Goal: Information Seeking & Learning: Compare options

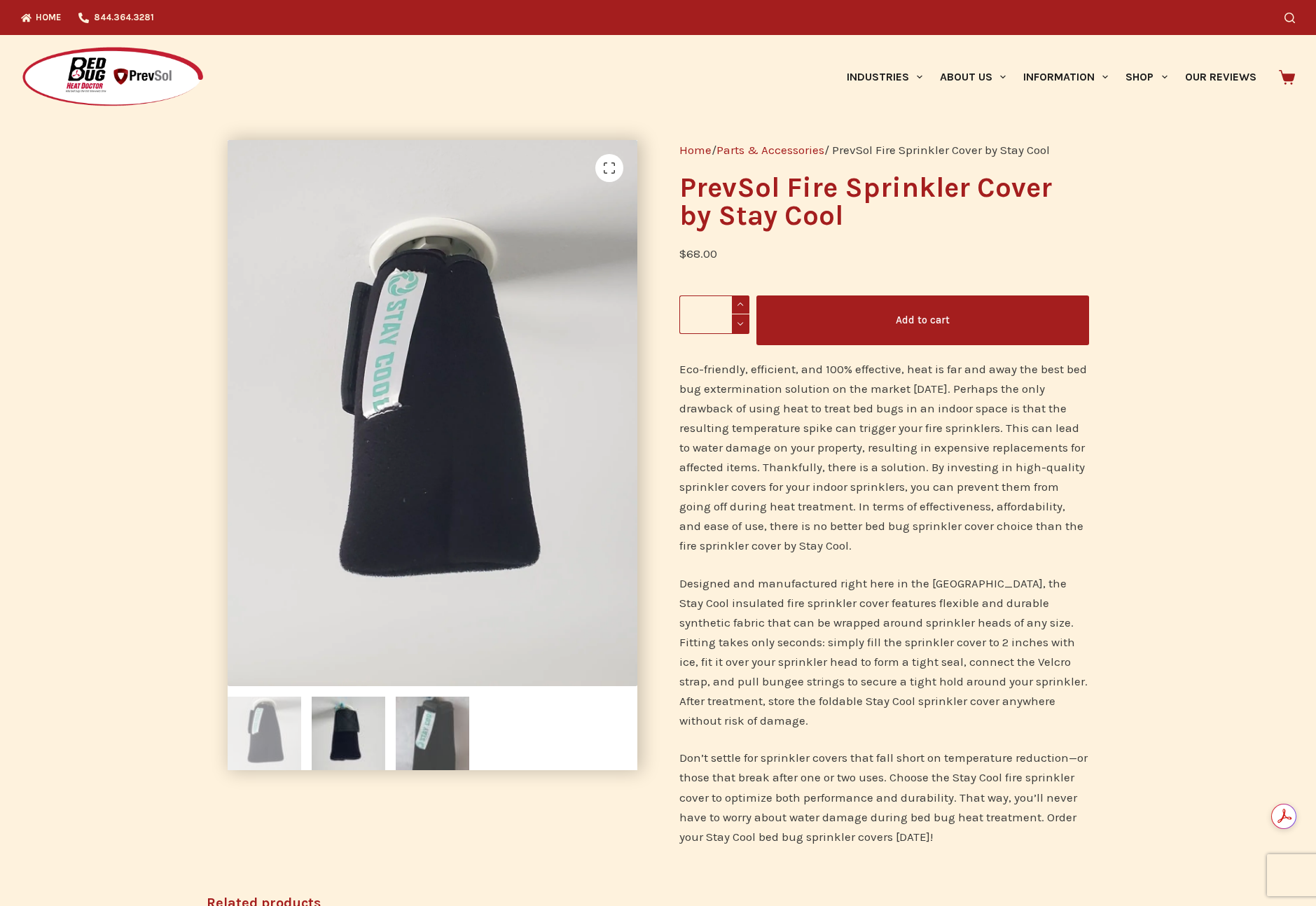
click at [410, 720] on img at bounding box center [432, 734] width 73 height 73
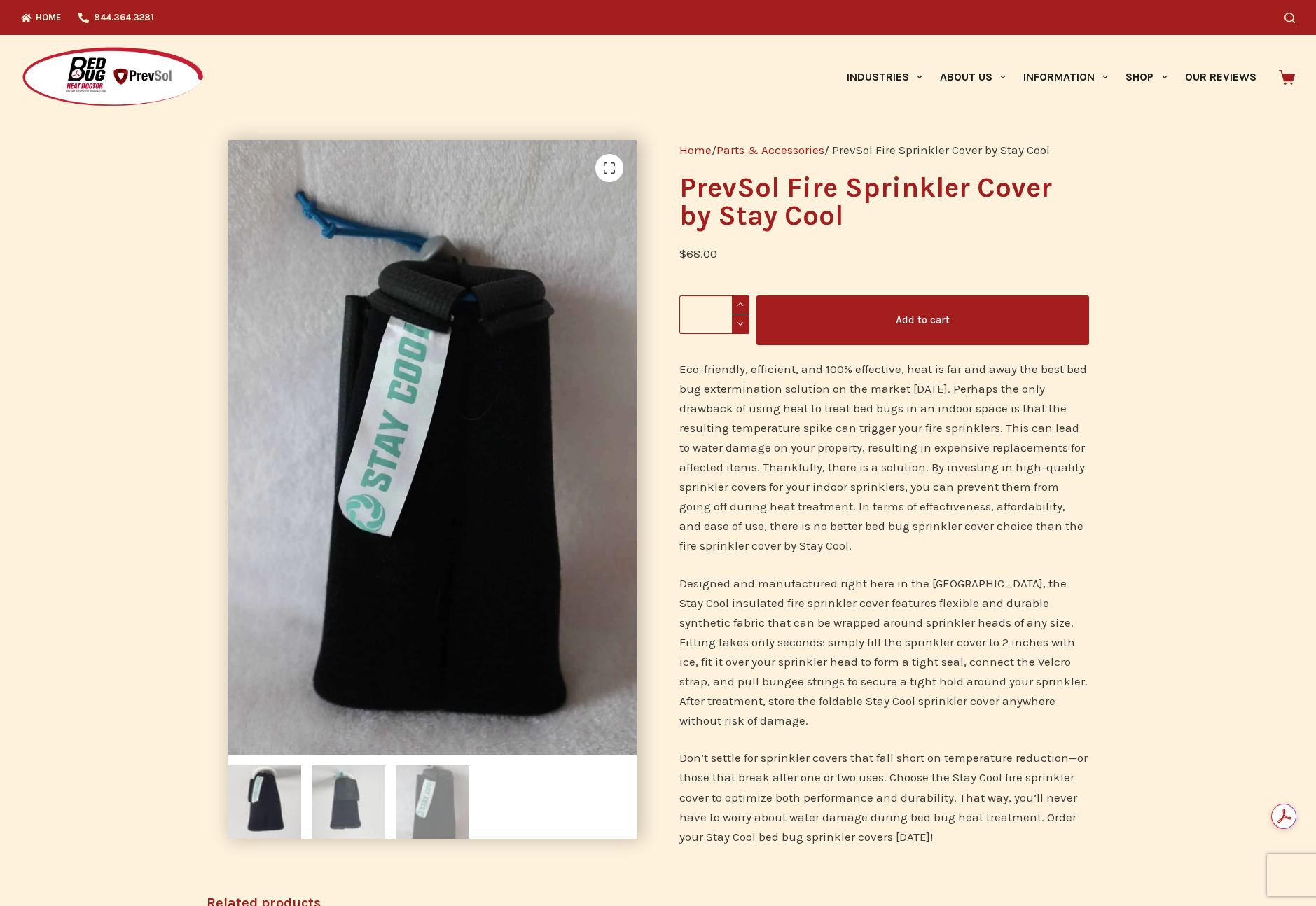
click at [341, 782] on img at bounding box center [349, 802] width 73 height 73
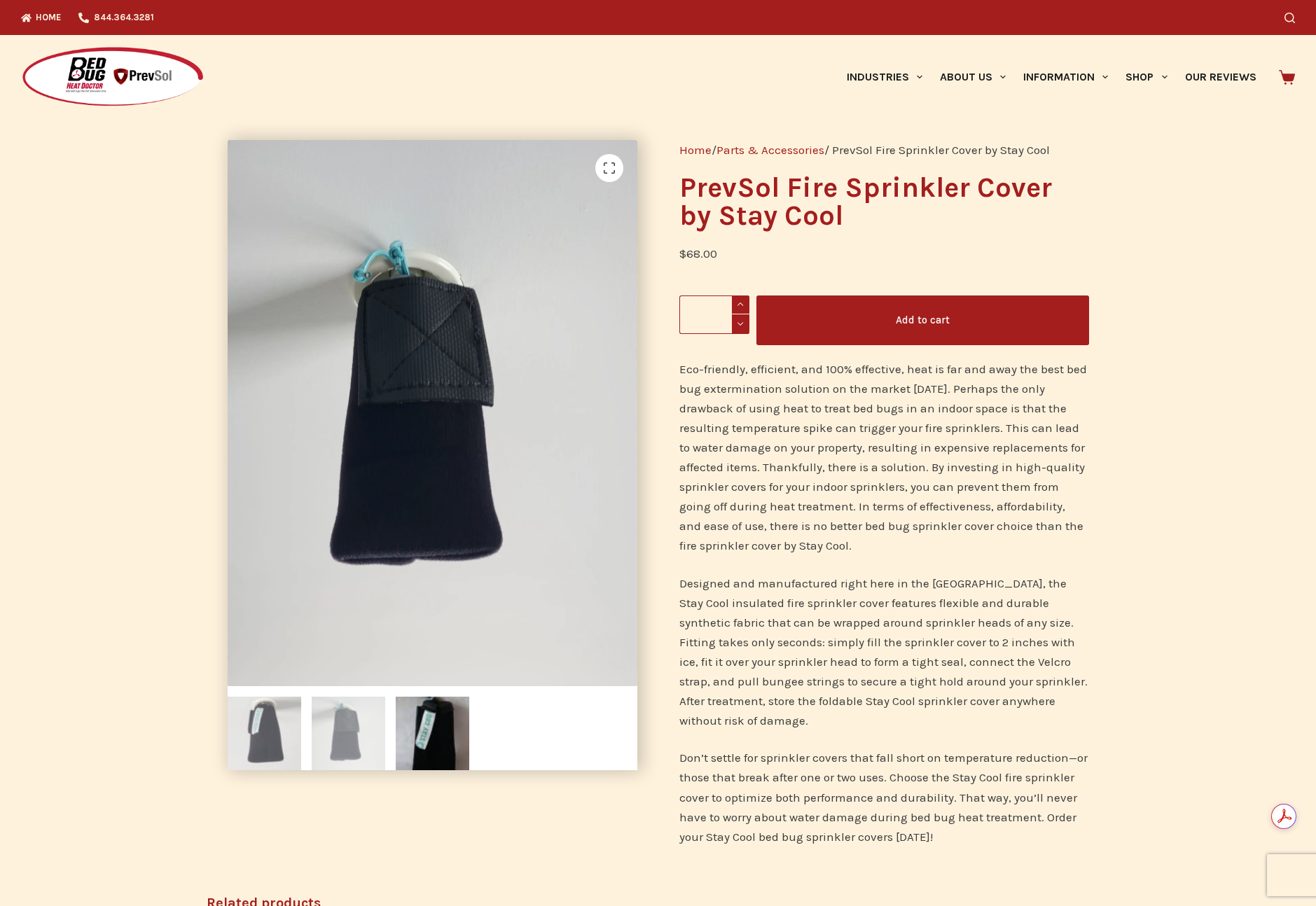
click at [260, 737] on img at bounding box center [264, 734] width 73 height 73
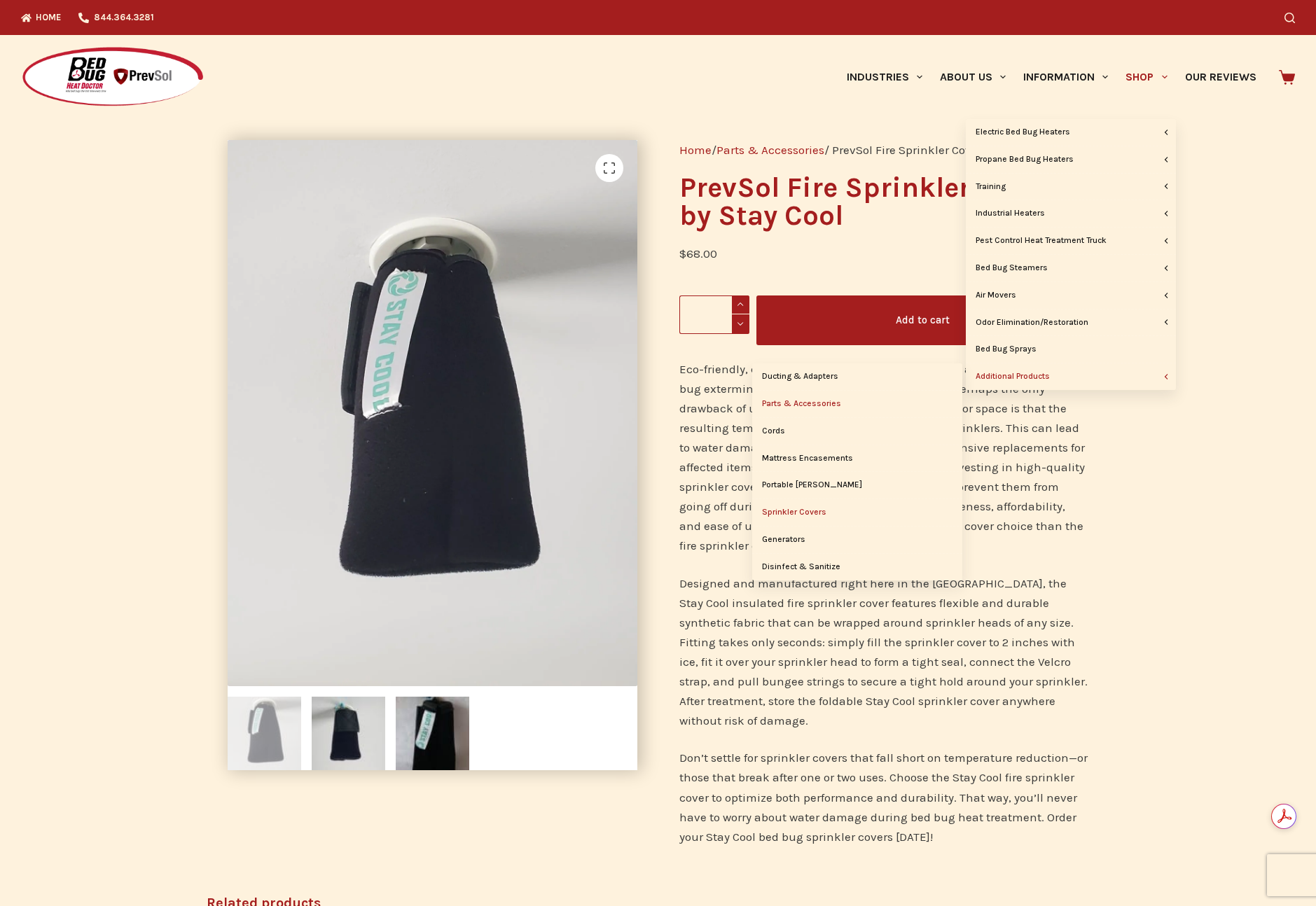
click at [802, 511] on link "Sprinkler Covers" at bounding box center [857, 512] width 210 height 27
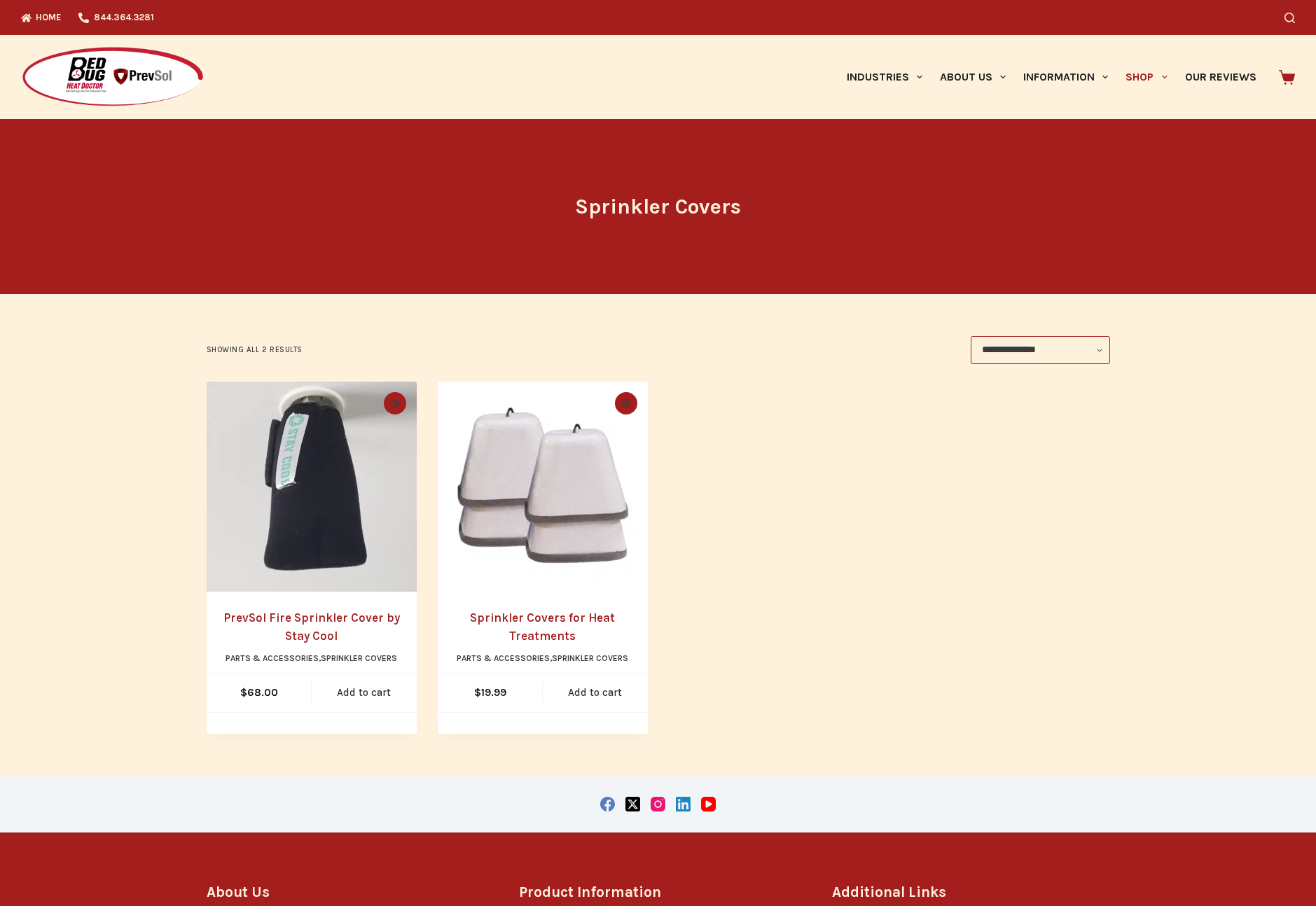
click at [579, 497] on img "Sprinkler Covers for Heat Treatments" at bounding box center [542, 486] width 210 height 210
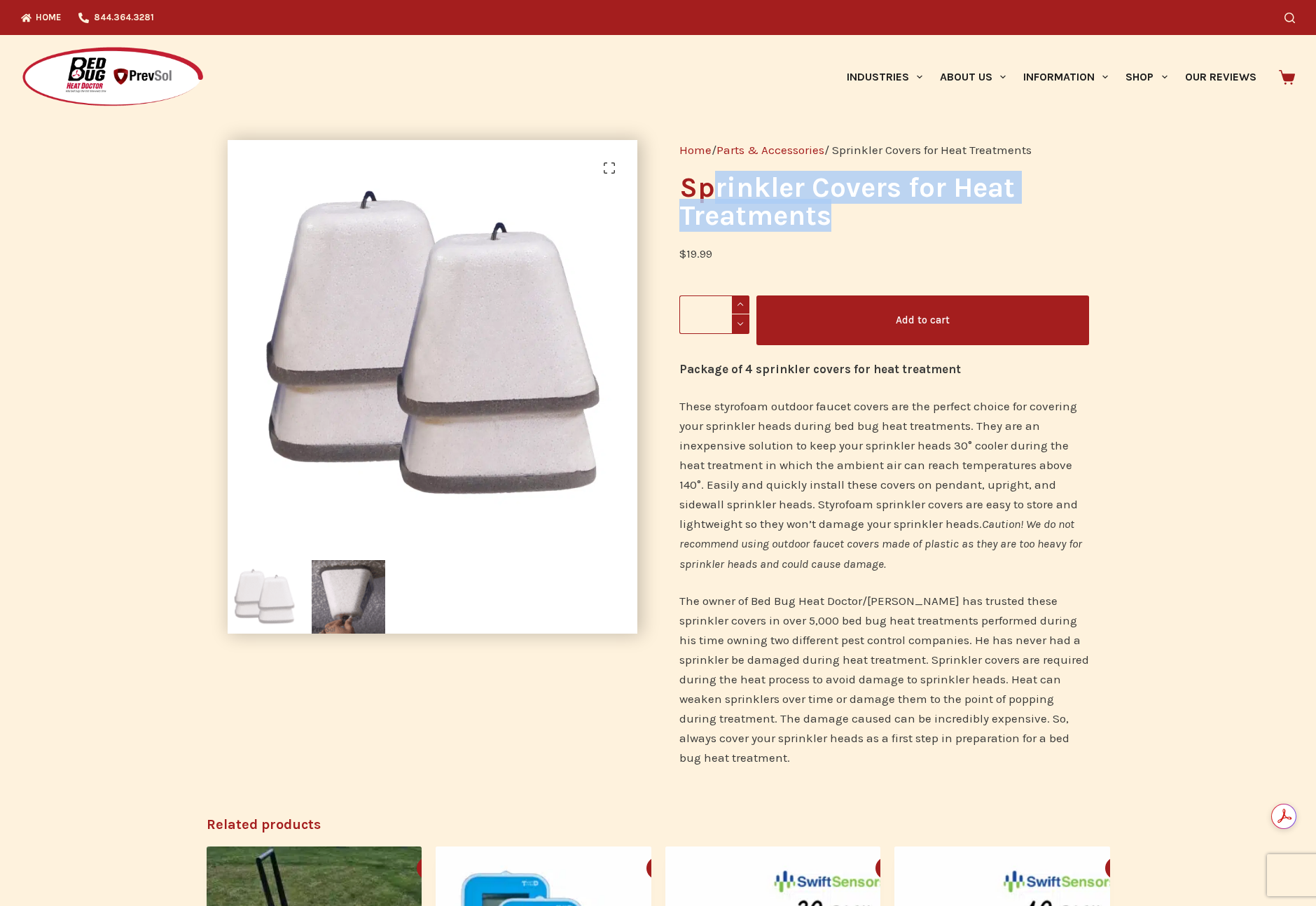
drag, startPoint x: 716, startPoint y: 191, endPoint x: 953, endPoint y: 233, distance: 240.7
click at [953, 233] on div "Home / Parts & Accessories / Sprinkler Covers for Heat Treatments Sprinkler Cov…" at bounding box center [885, 463] width 451 height 688
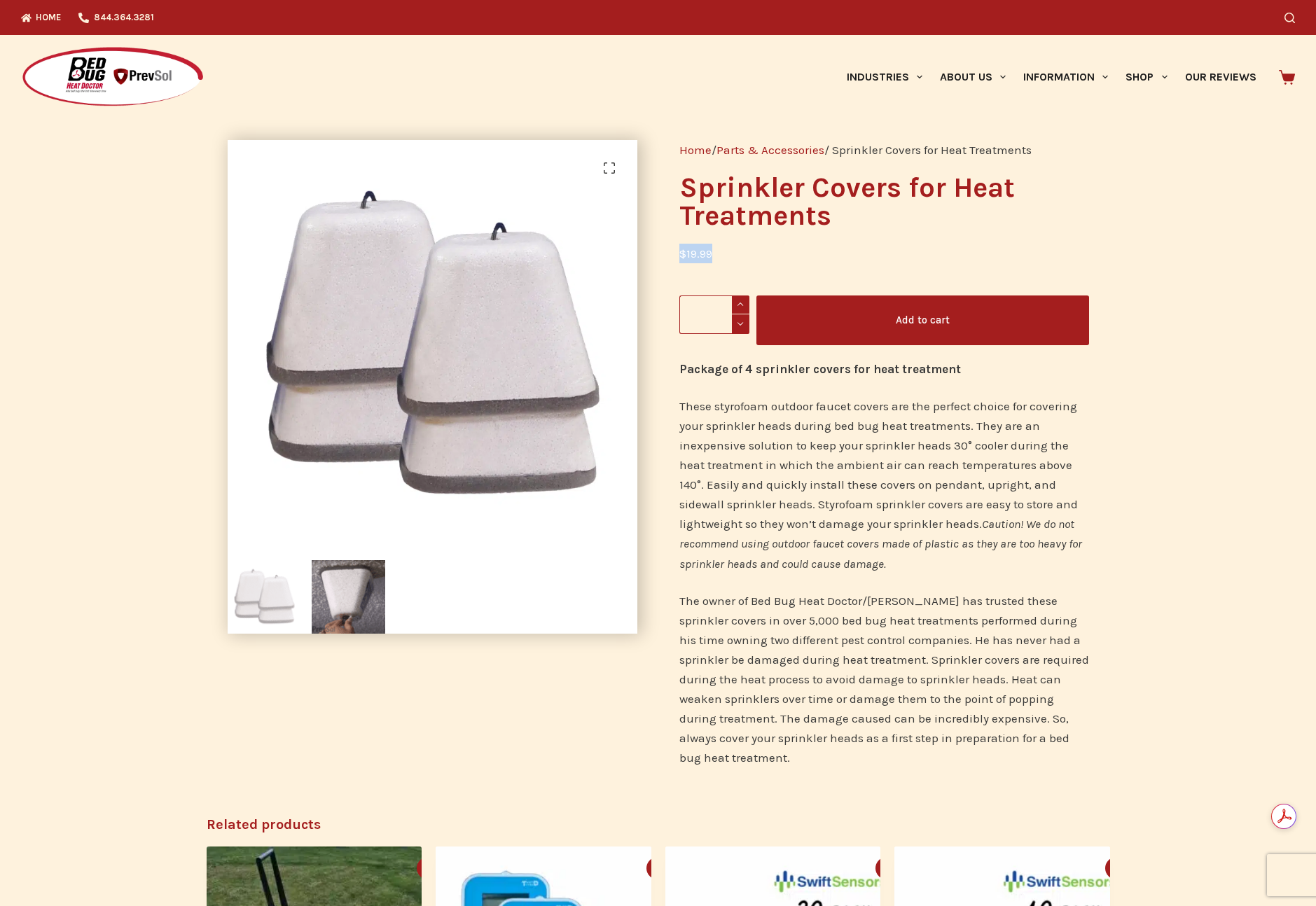
drag, startPoint x: 684, startPoint y: 255, endPoint x: 763, endPoint y: 259, distance: 79.1
click at [763, 259] on p "$ 19.99" at bounding box center [885, 254] width 410 height 20
click at [349, 585] on img at bounding box center [349, 597] width 73 height 73
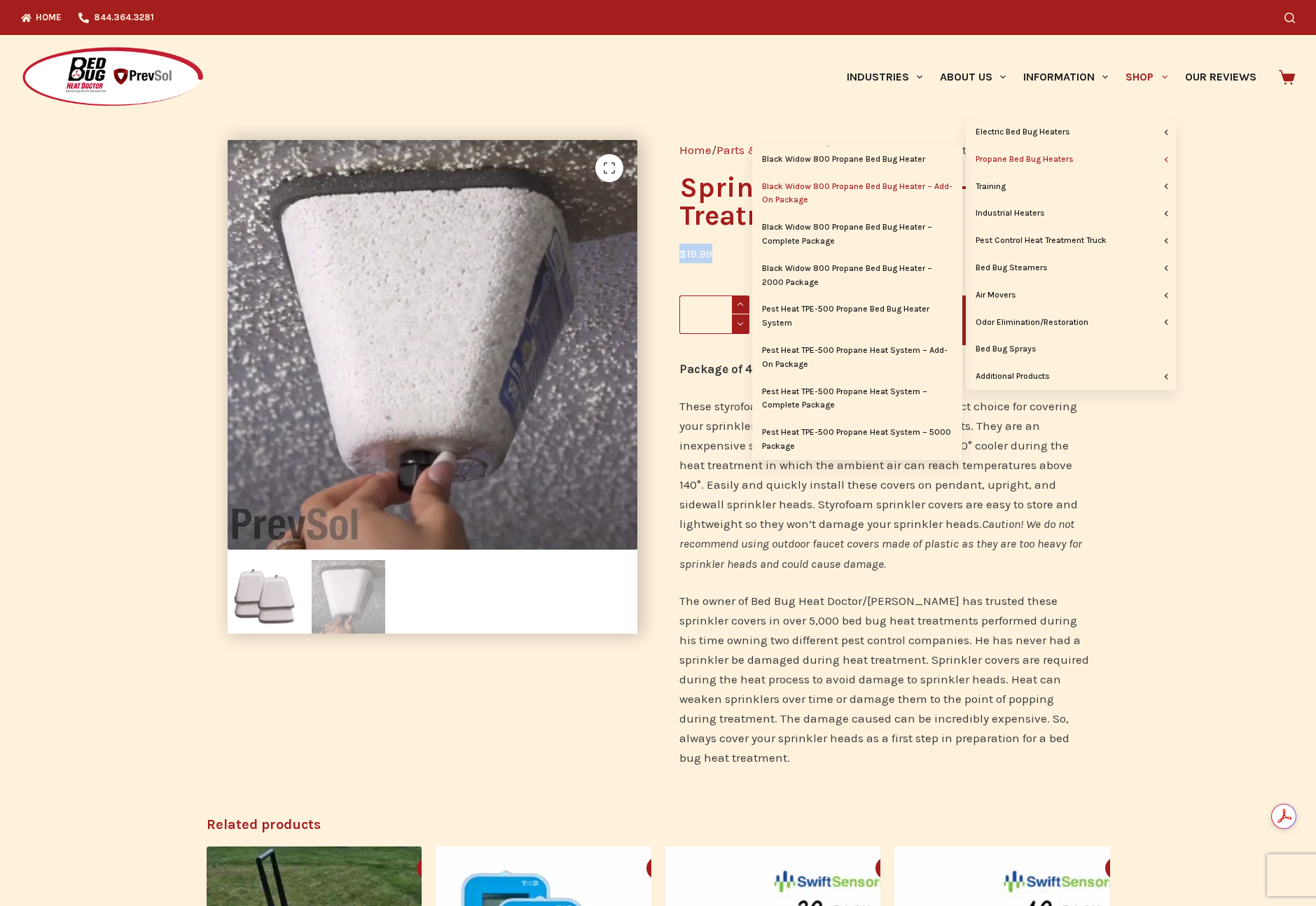
click at [822, 191] on link "Black Widow 800 Propane Bed Bug Heater – Add-On Package" at bounding box center [857, 193] width 210 height 41
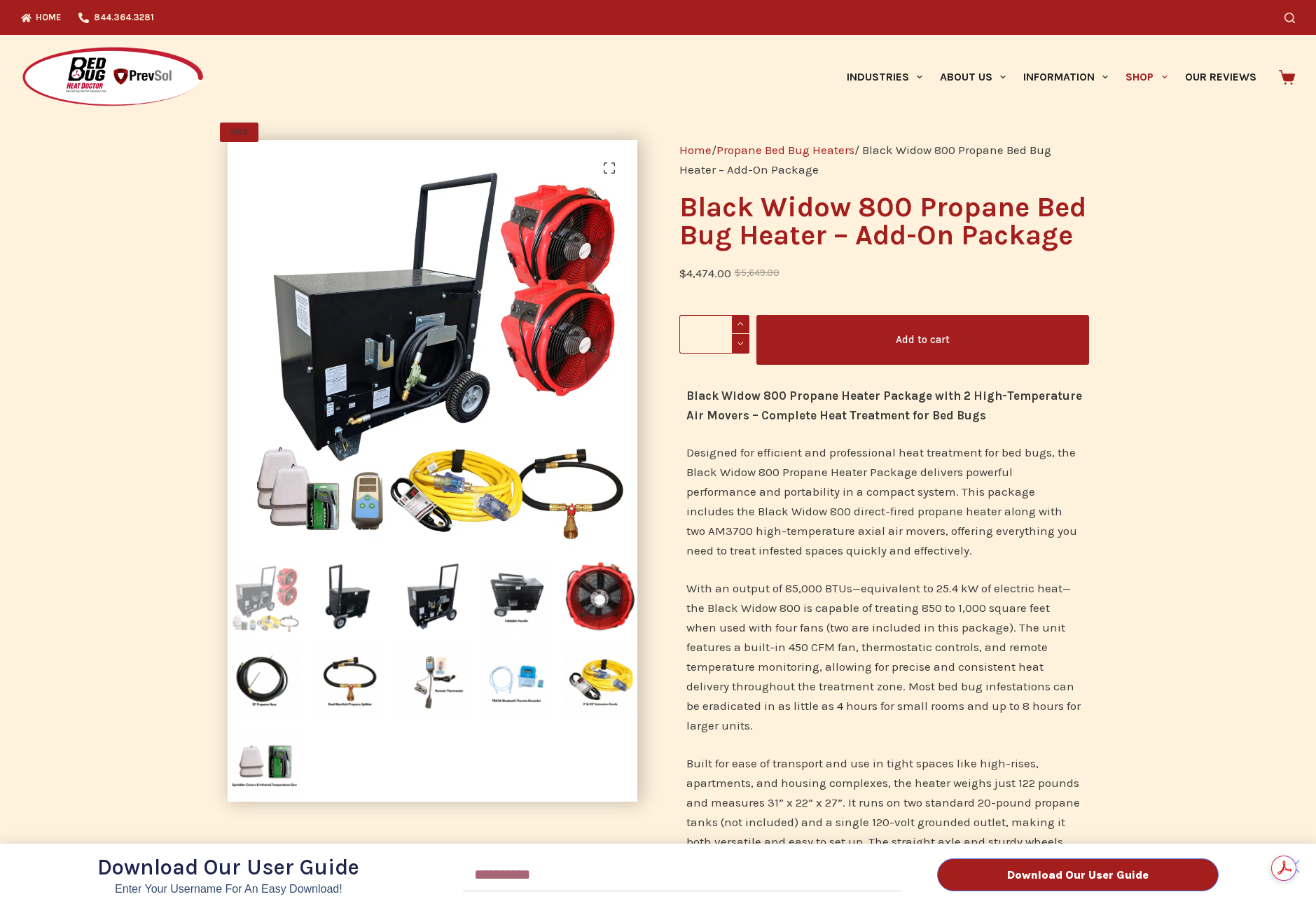
click at [1143, 78] on div "Download Our User Guide Enter Your Username for an Easy Download! Email Downloa…" at bounding box center [658, 453] width 1316 height 906
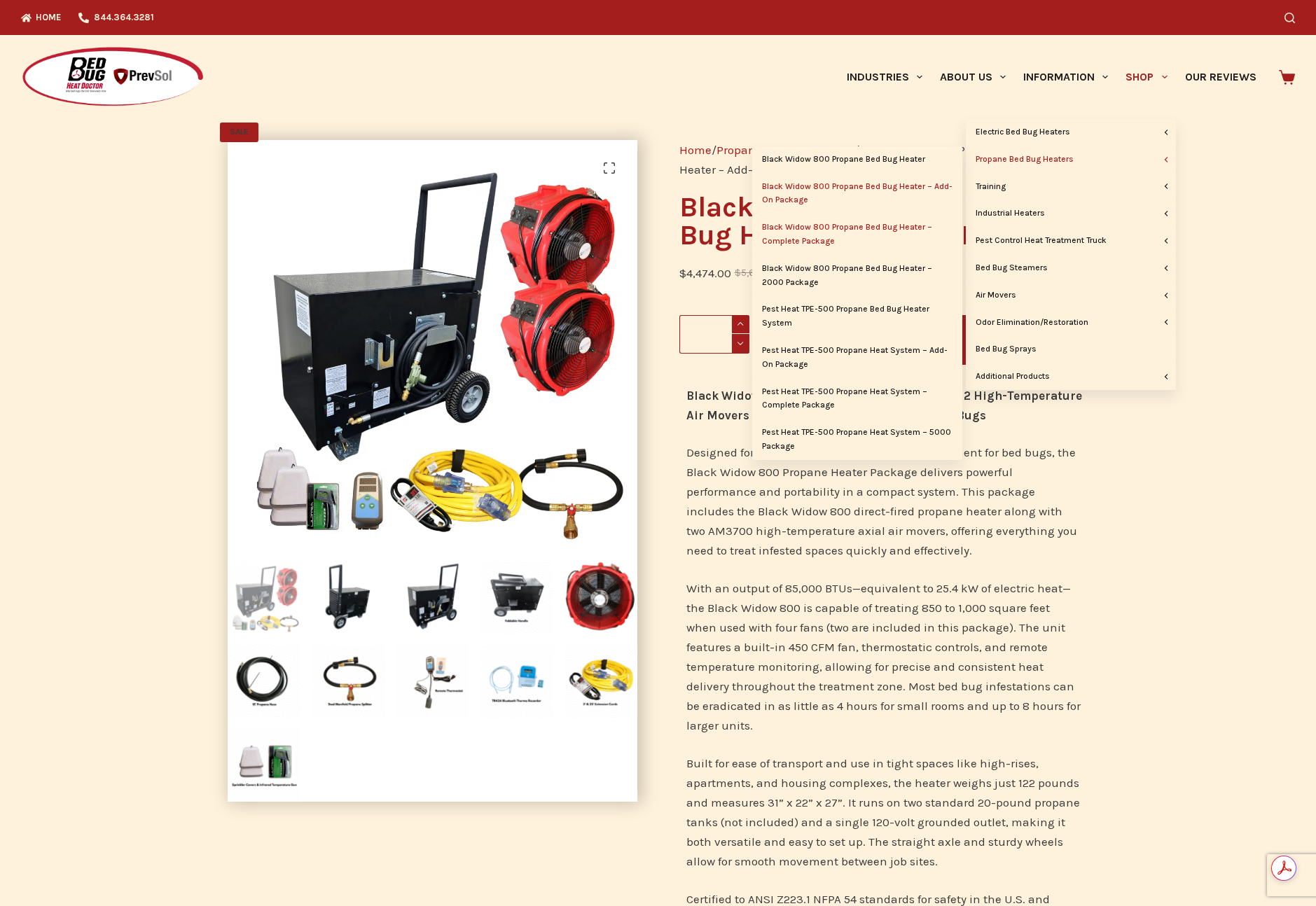
click at [827, 233] on link "Black Widow 800 Propane Bed Bug Heater – Complete Package" at bounding box center [857, 234] width 210 height 41
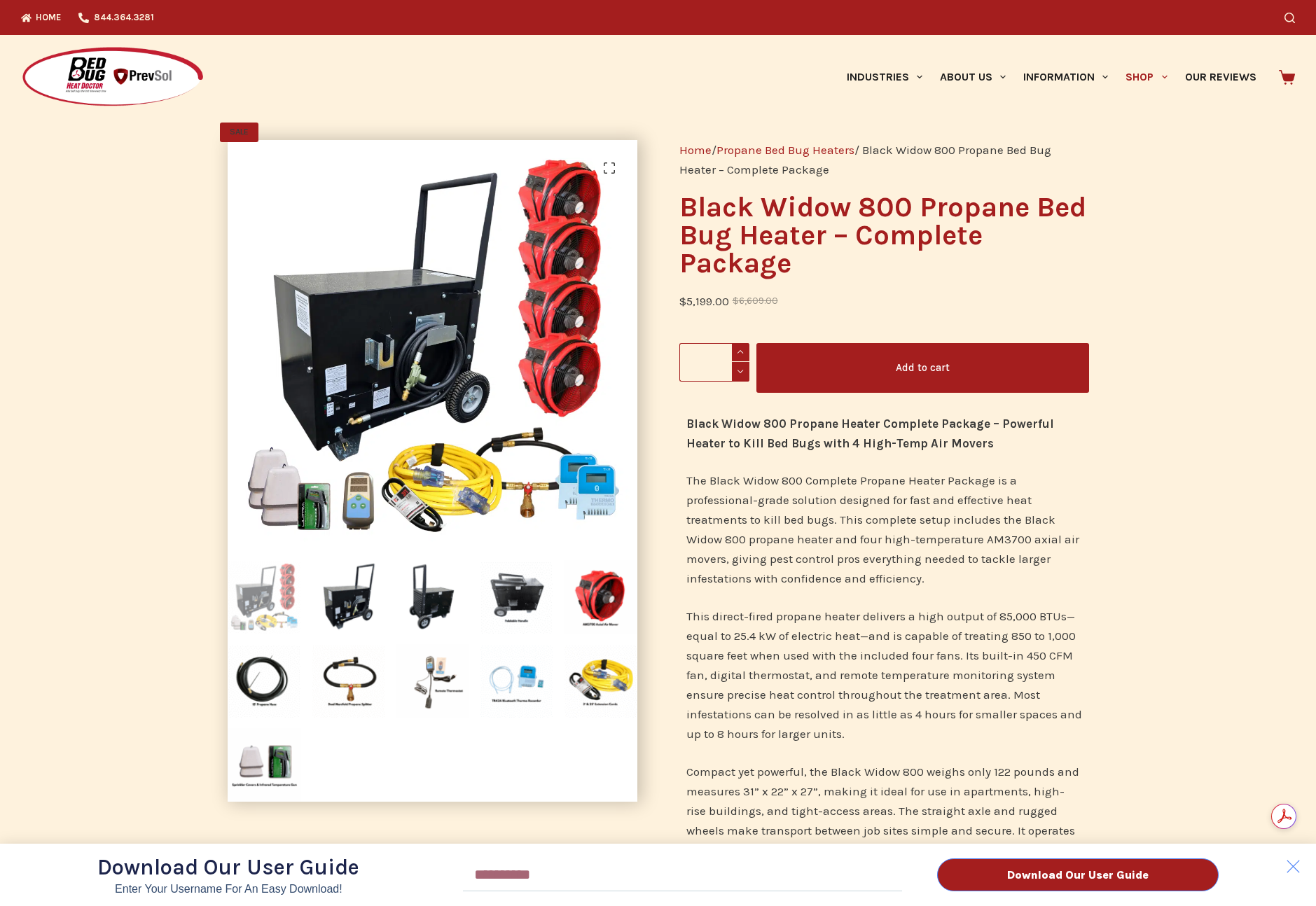
click at [1142, 80] on div "Download Our User Guide Enter Your Username for an Easy Download! Email Downloa…" at bounding box center [658, 453] width 1316 height 906
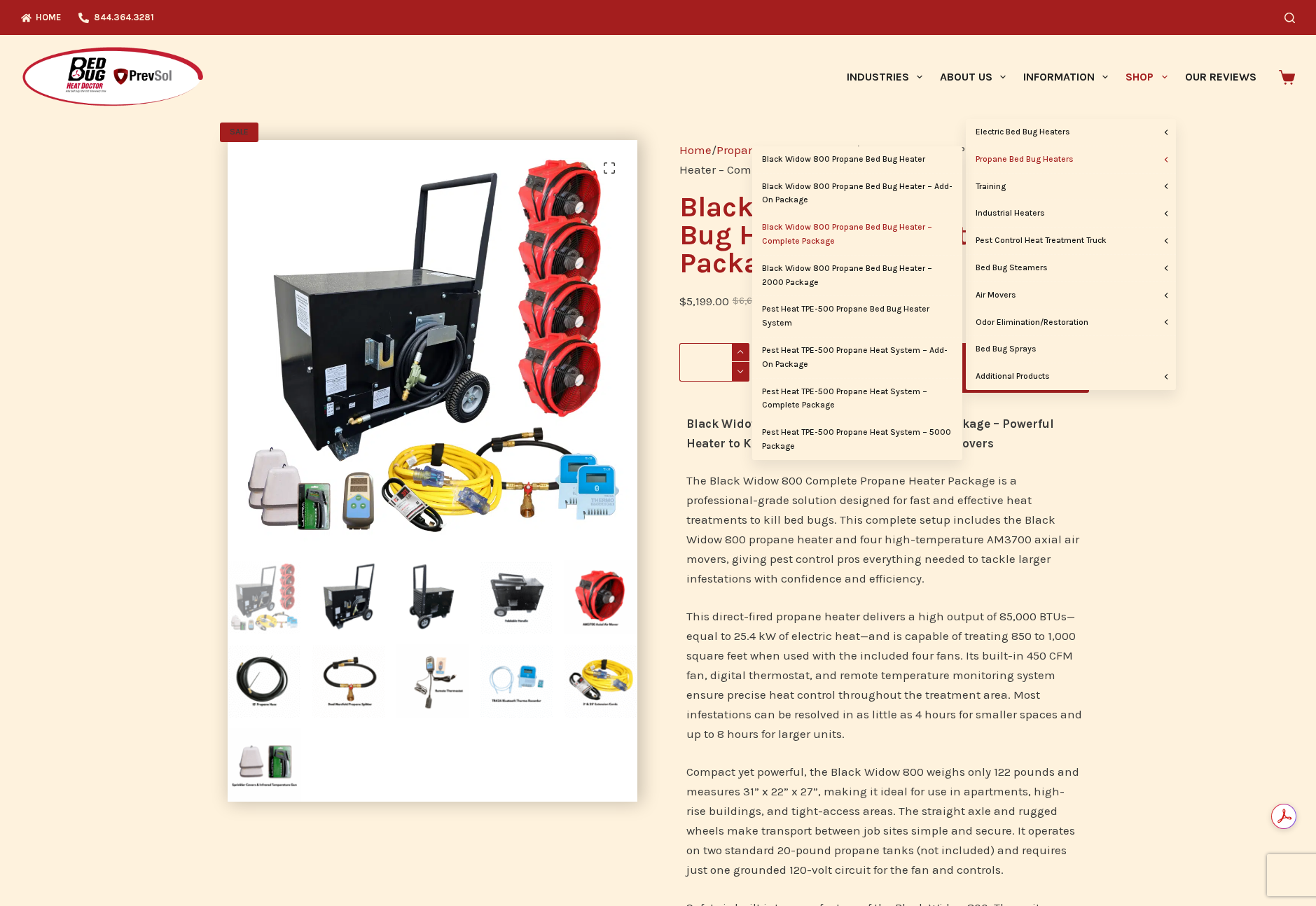
click at [1039, 159] on link "Propane Bed Bug Heaters" at bounding box center [1071, 159] width 210 height 27
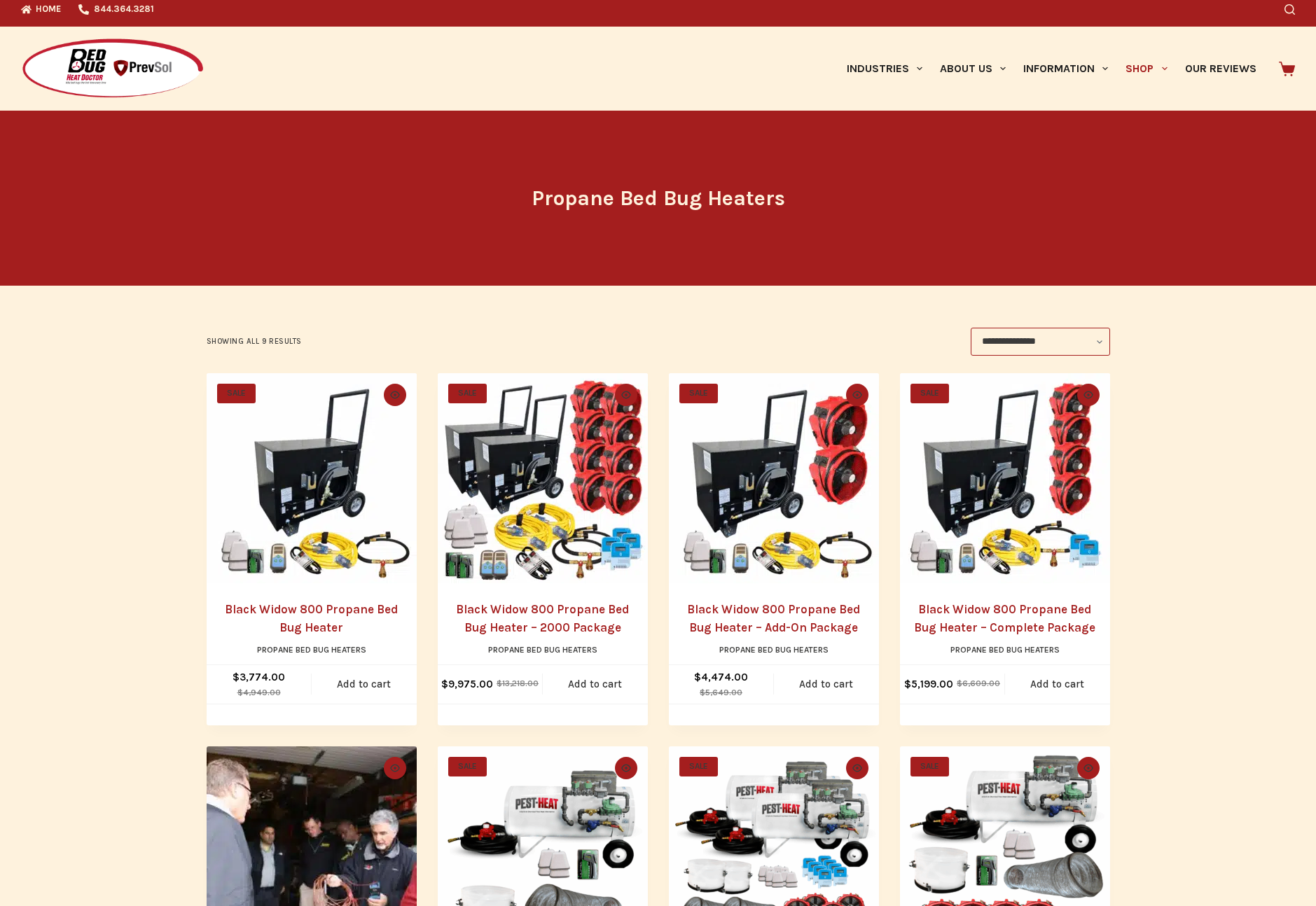
scroll to position [17, 0]
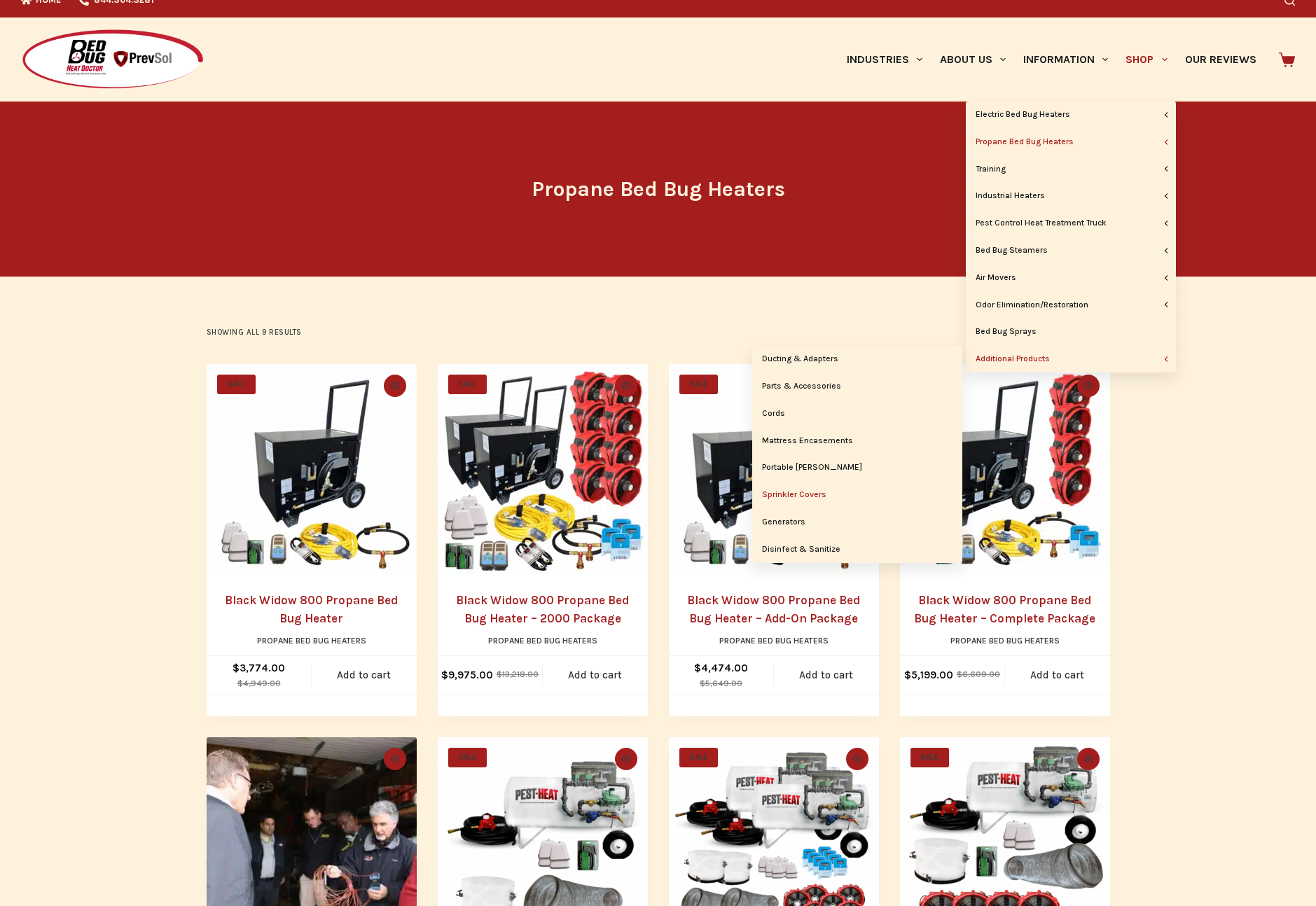
click at [793, 495] on link "Sprinkler Covers" at bounding box center [857, 495] width 210 height 27
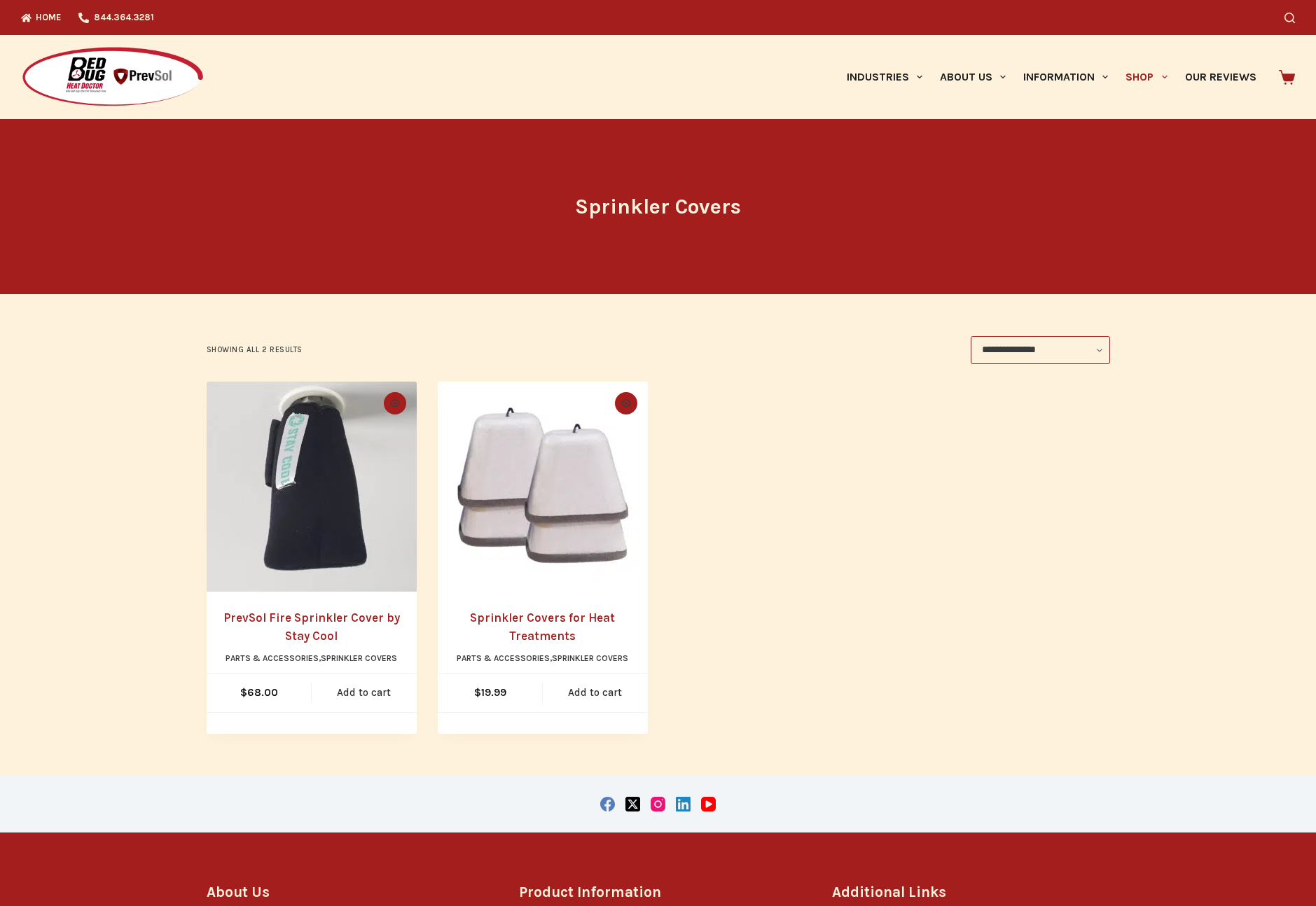
click at [590, 480] on img "Sprinkler Covers for Heat Treatments" at bounding box center [542, 486] width 210 height 210
